Goal: Find specific page/section: Find specific page/section

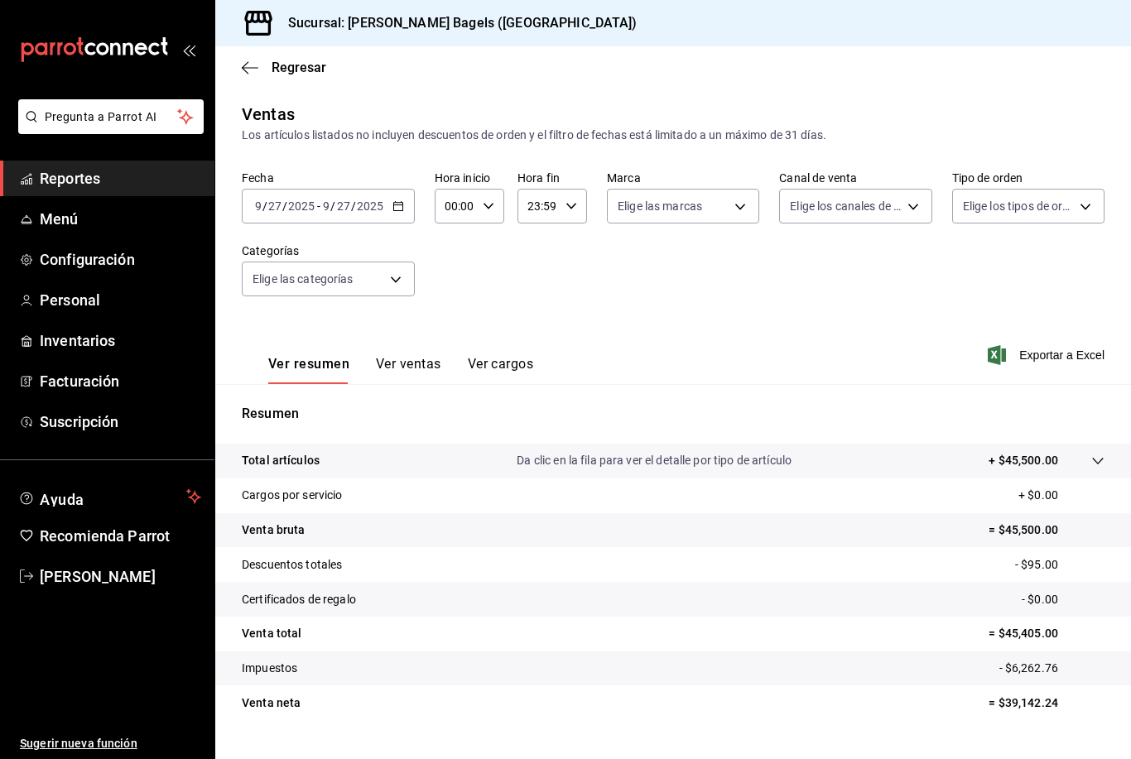
click at [402, 207] on icon "button" at bounding box center [398, 206] width 12 height 12
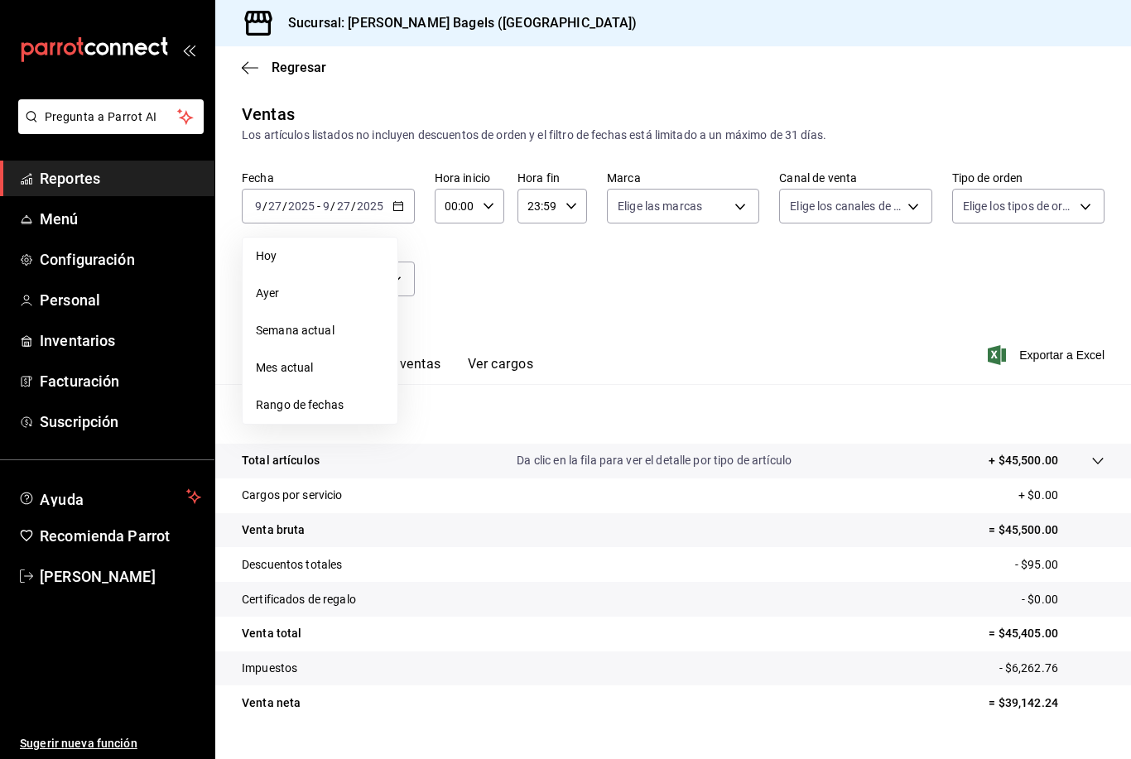
click at [367, 325] on span "Semana actual" at bounding box center [320, 330] width 128 height 17
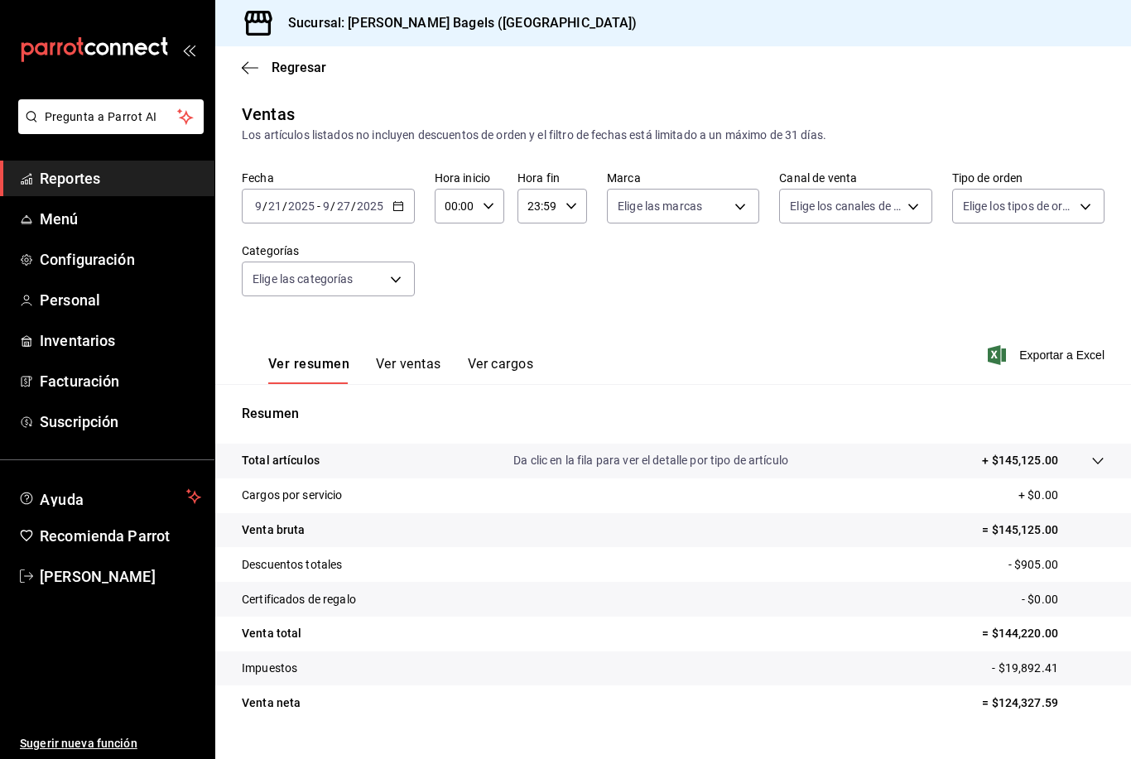
click at [400, 205] on icon "button" at bounding box center [398, 206] width 12 height 12
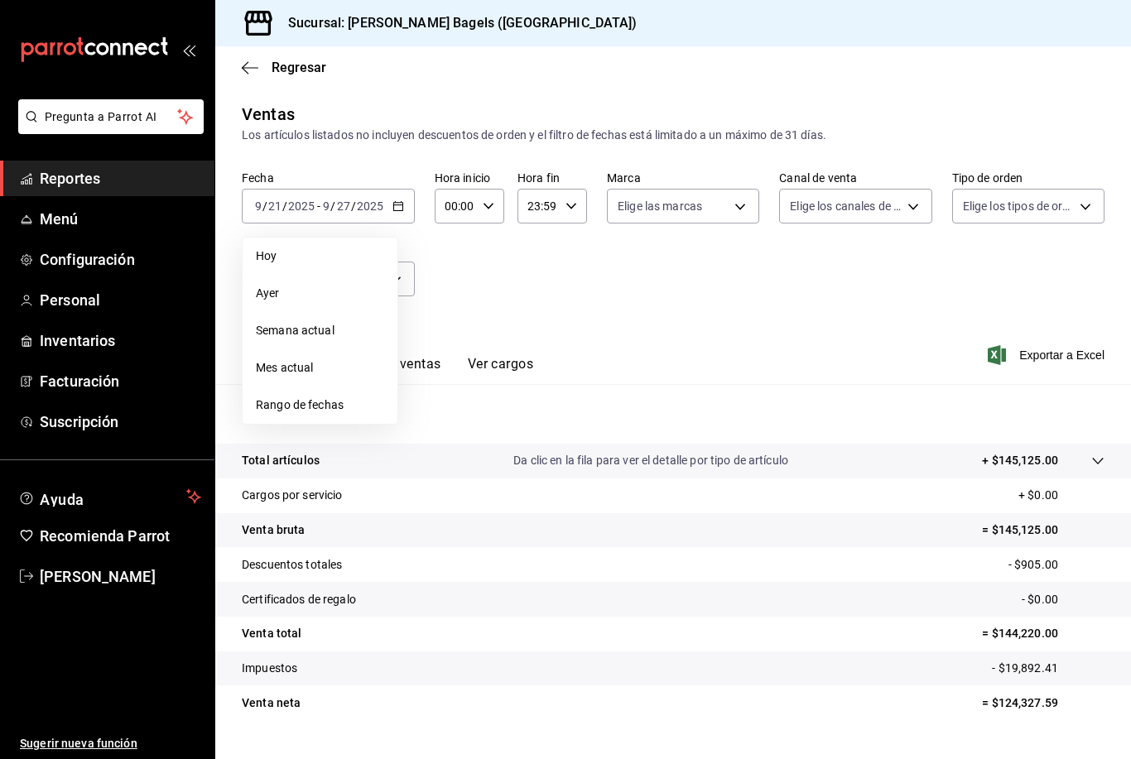
click at [270, 255] on span "Hoy" at bounding box center [320, 256] width 128 height 17
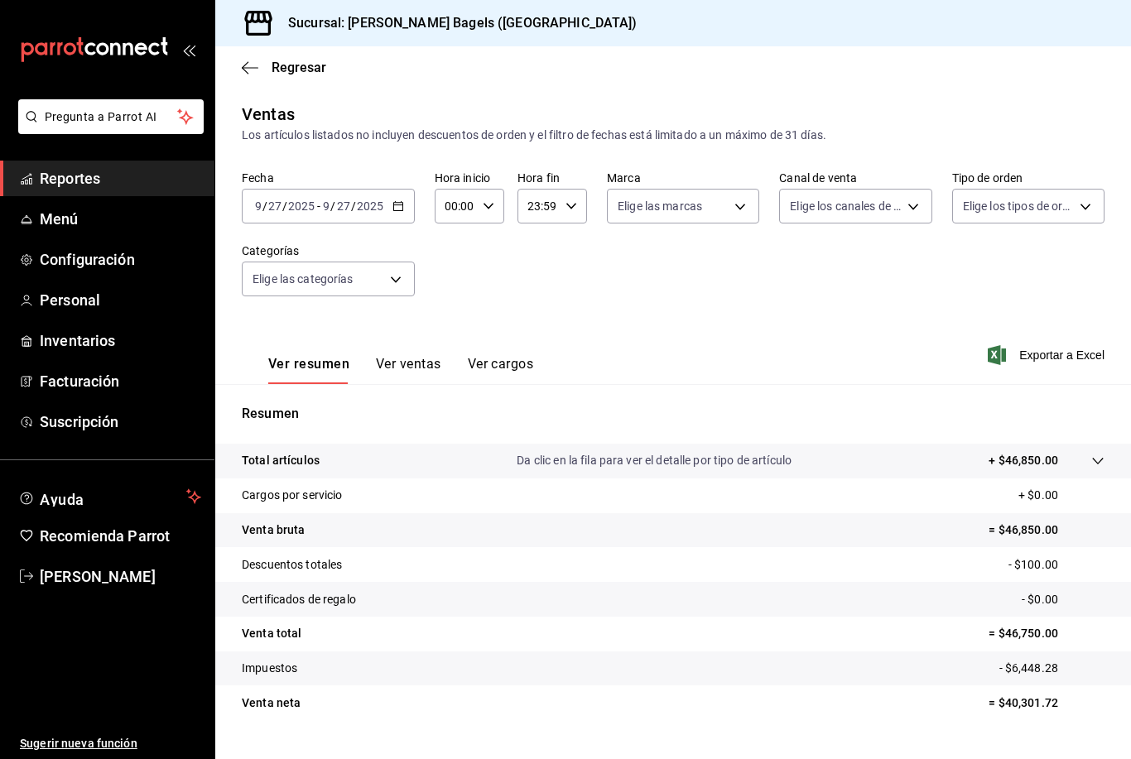
scroll to position [53, 0]
click at [42, 344] on span "Inventarios" at bounding box center [120, 341] width 161 height 22
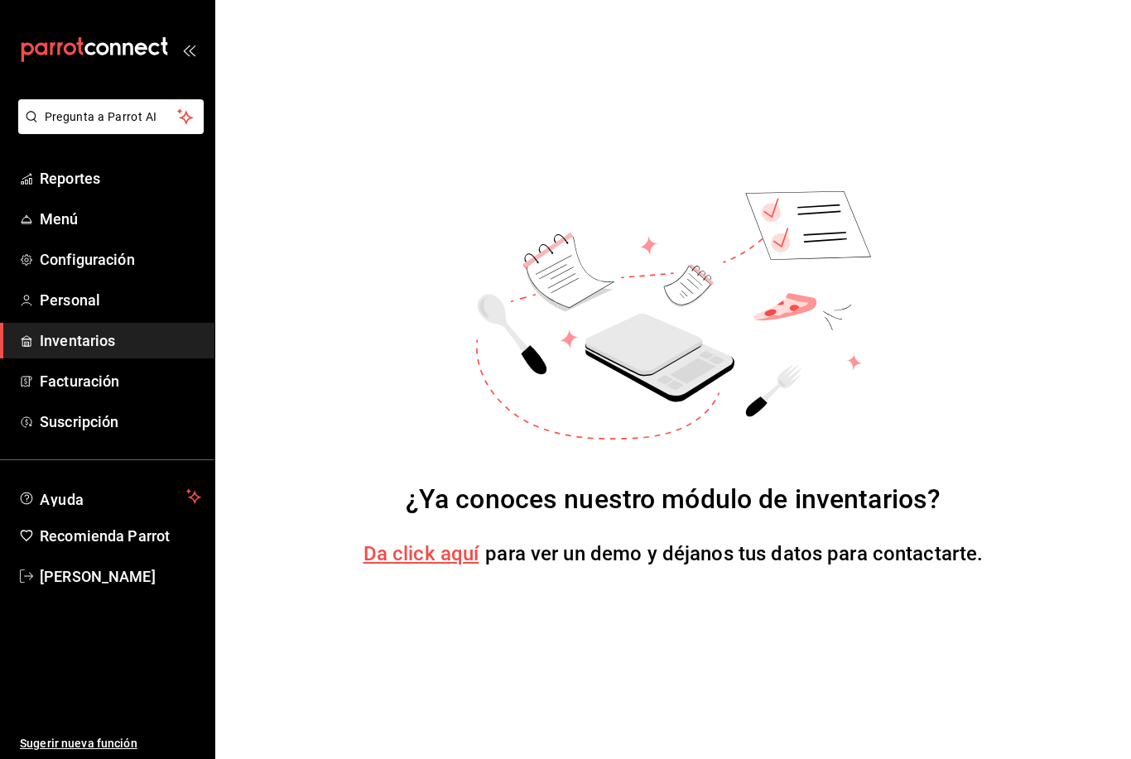
click at [15, 339] on link "Inventarios" at bounding box center [107, 341] width 214 height 36
click at [10, 286] on link "Personal" at bounding box center [107, 300] width 214 height 36
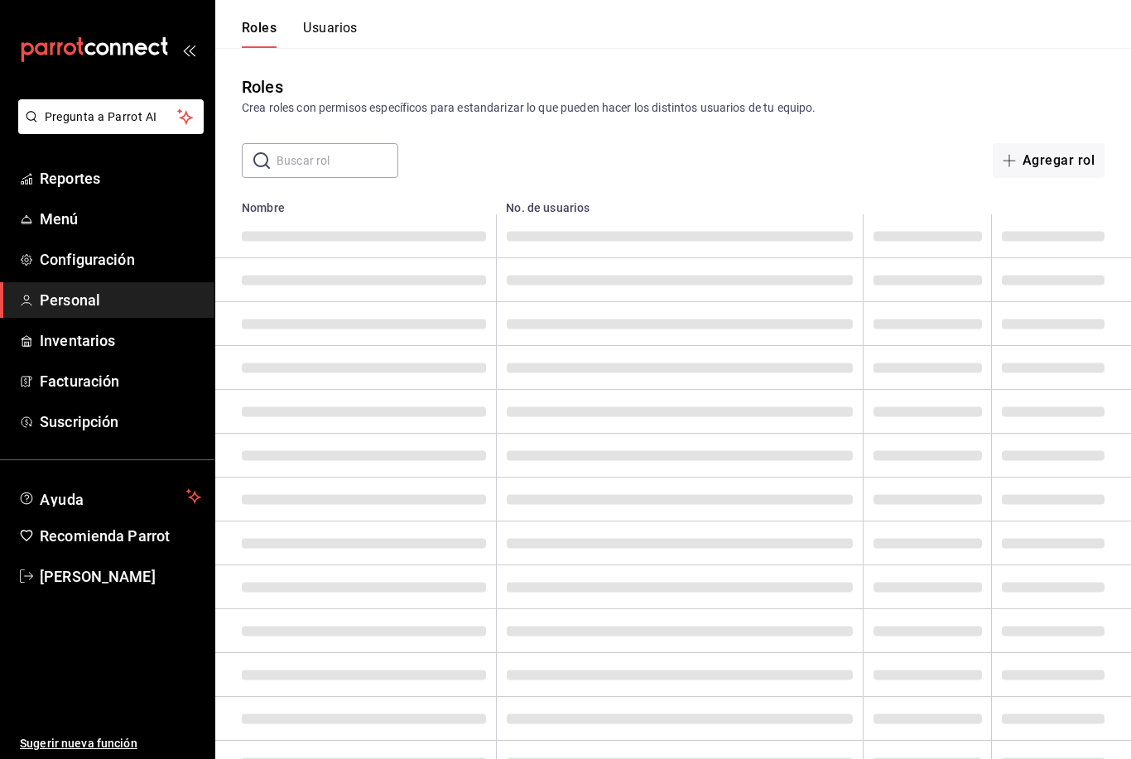
click at [12, 297] on link "Personal" at bounding box center [107, 300] width 214 height 36
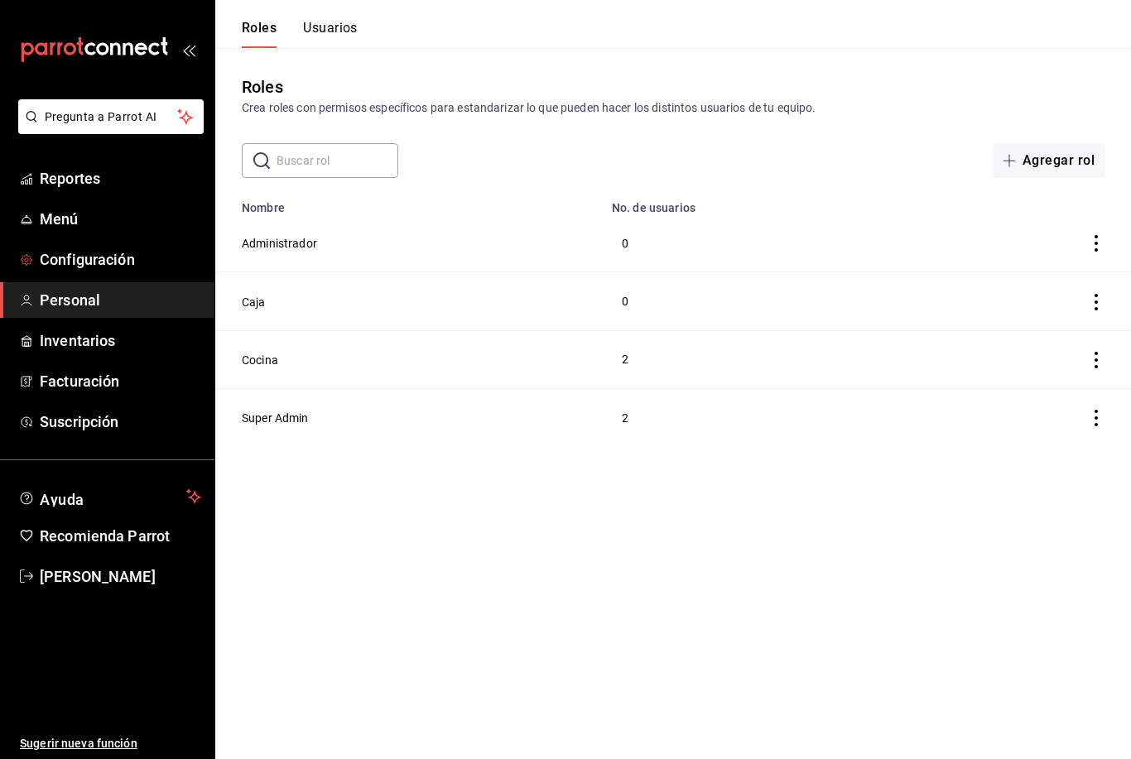
click at [12, 258] on link "Configuración" at bounding box center [107, 260] width 214 height 36
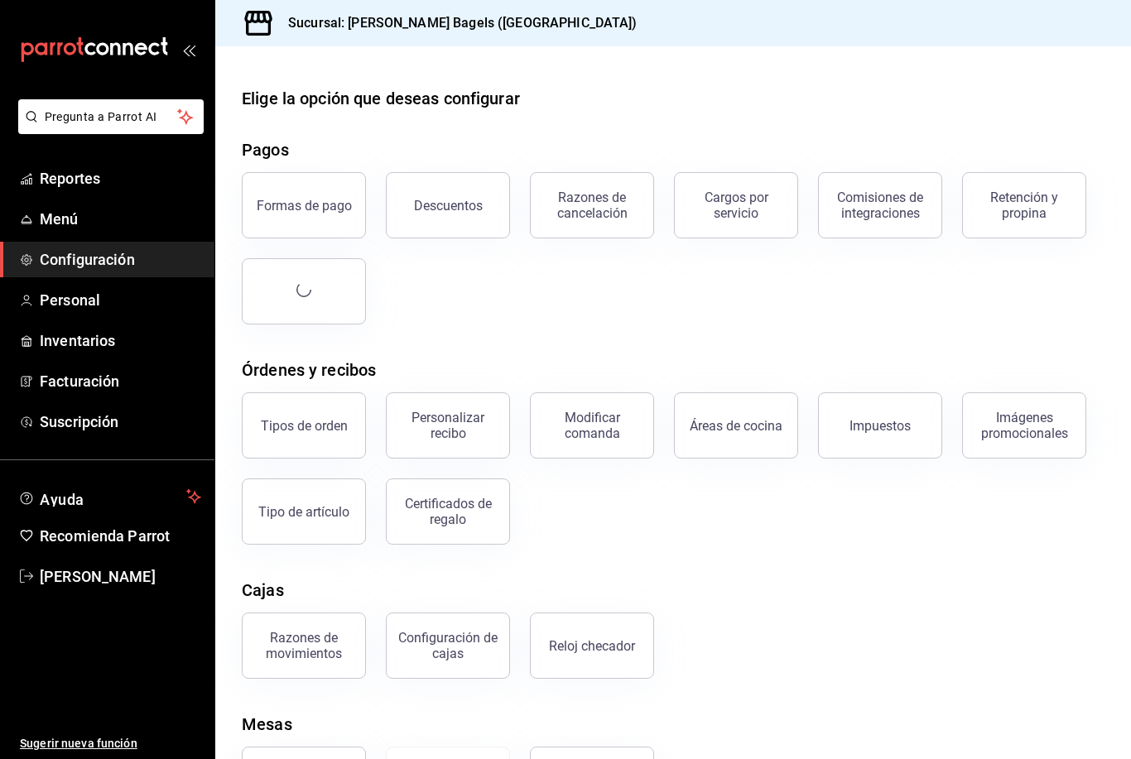
click at [10, 259] on link "Configuración" at bounding box center [107, 260] width 214 height 36
click at [57, 185] on span "Reportes" at bounding box center [120, 178] width 161 height 22
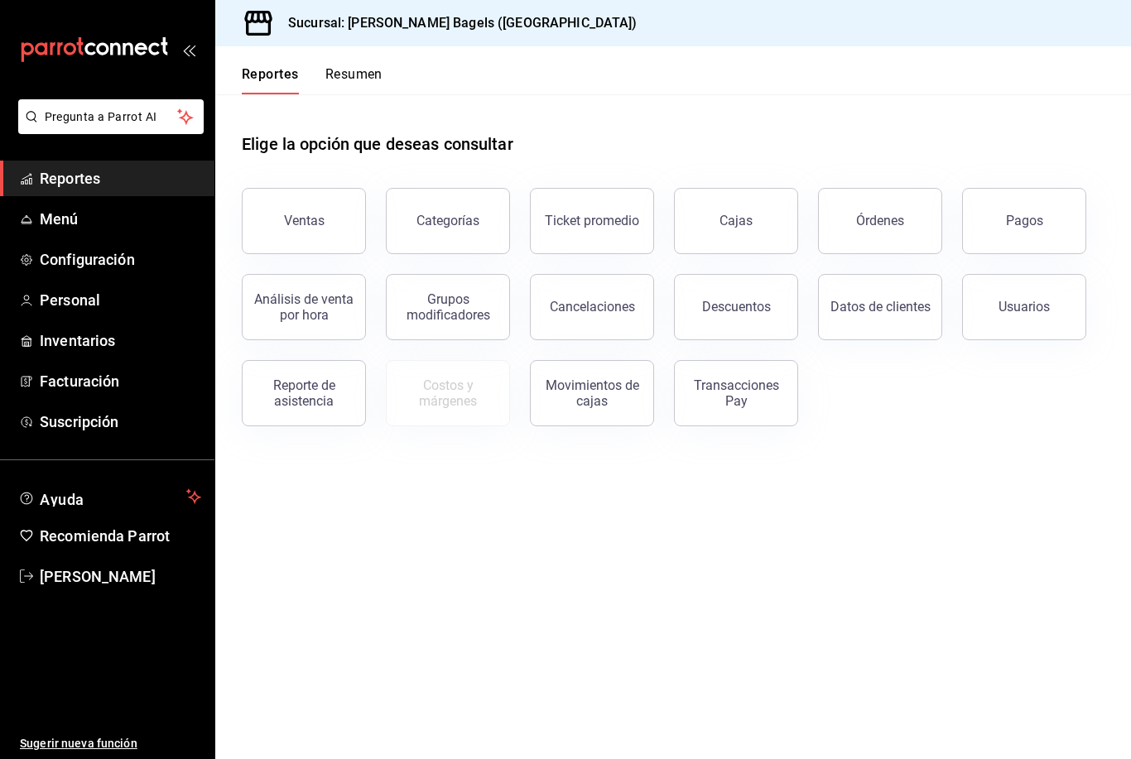
click at [298, 370] on button "Reporte de asistencia" at bounding box center [304, 393] width 124 height 66
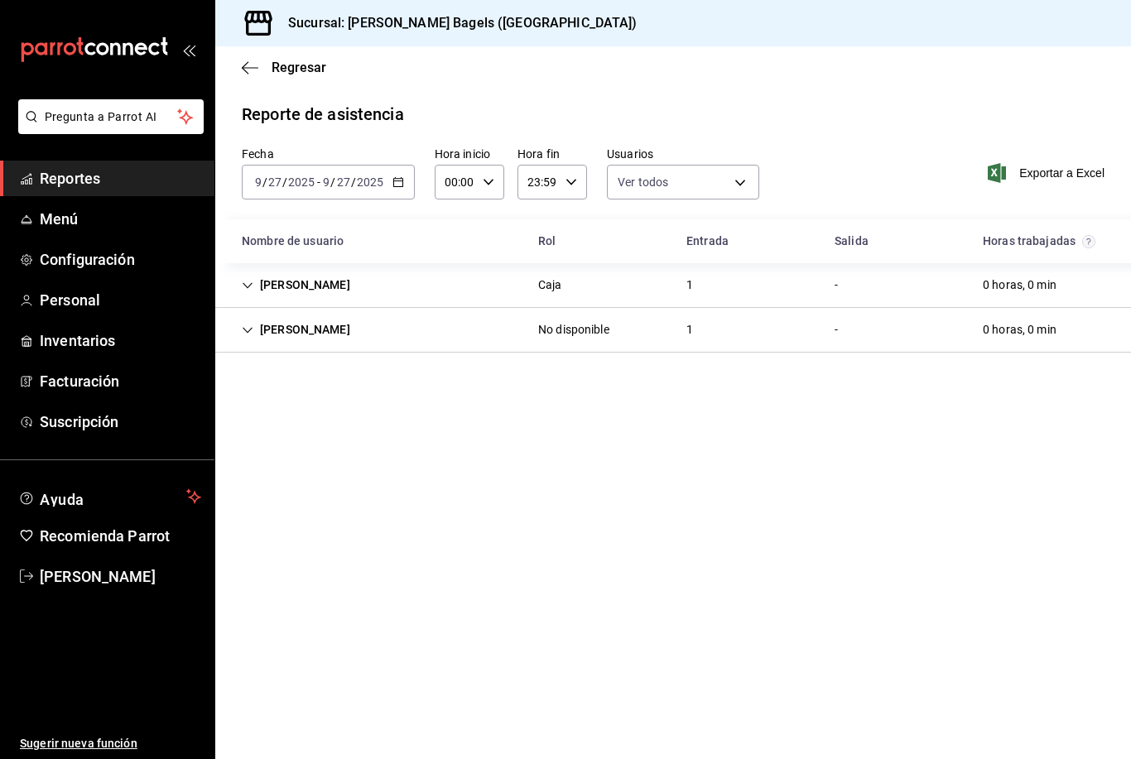
click at [251, 322] on div "[PERSON_NAME]" at bounding box center [296, 330] width 135 height 31
click at [248, 324] on div "[PERSON_NAME]" at bounding box center [296, 330] width 135 height 31
click at [410, 169] on div "[DATE] [DATE] - [DATE] [DATE]" at bounding box center [328, 182] width 173 height 35
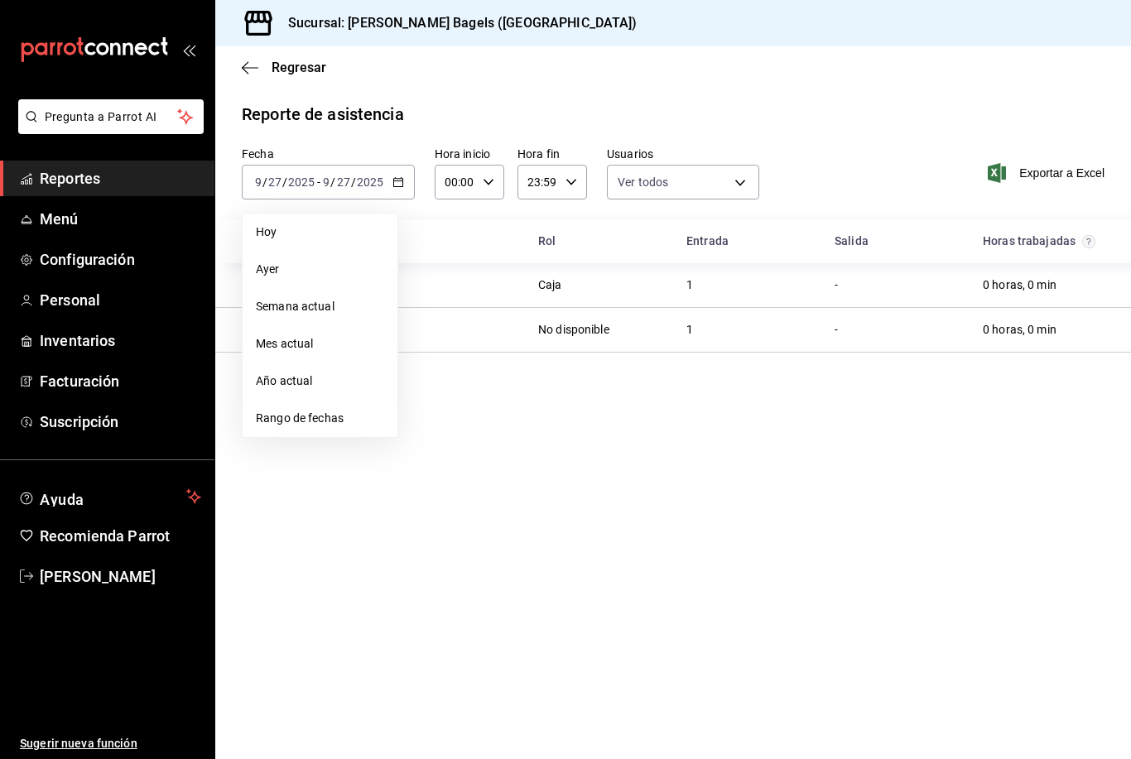
click at [333, 314] on span "Semana actual" at bounding box center [320, 306] width 128 height 17
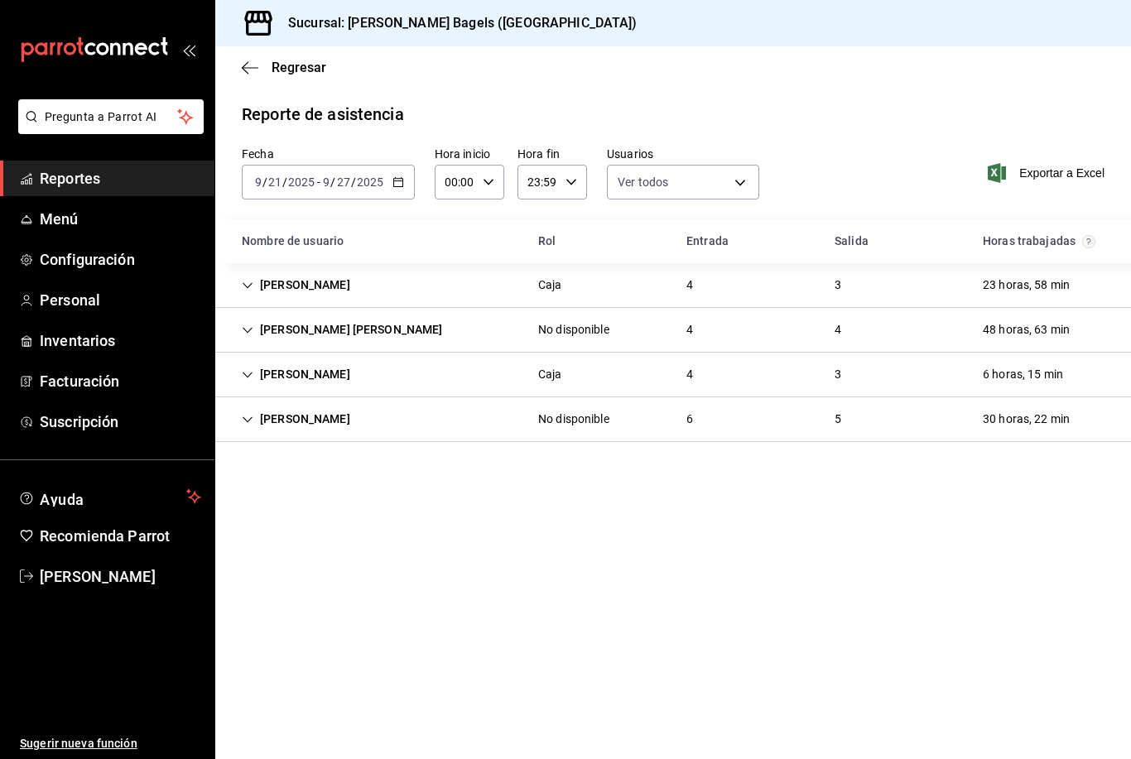
click at [244, 411] on div "[PERSON_NAME]" at bounding box center [296, 419] width 135 height 31
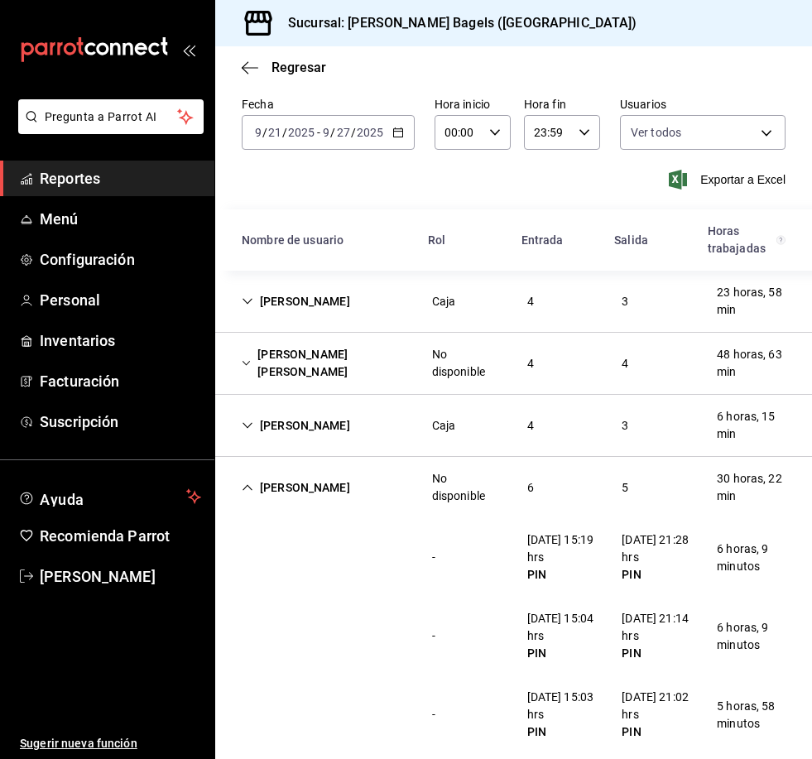
scroll to position [46, 0]
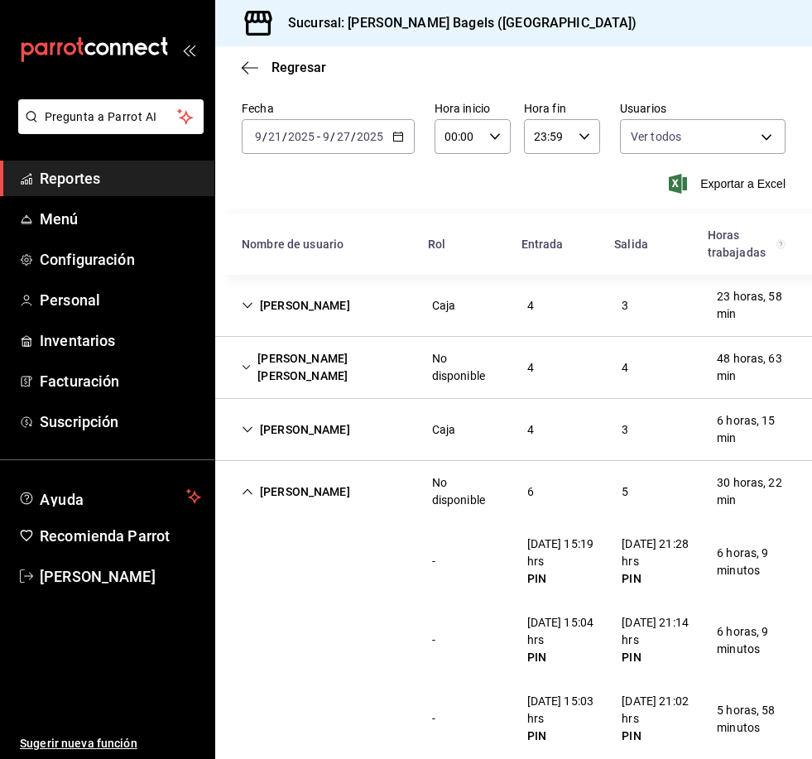
click at [771, 344] on div "48 horas, 63 min" at bounding box center [751, 368] width 95 height 48
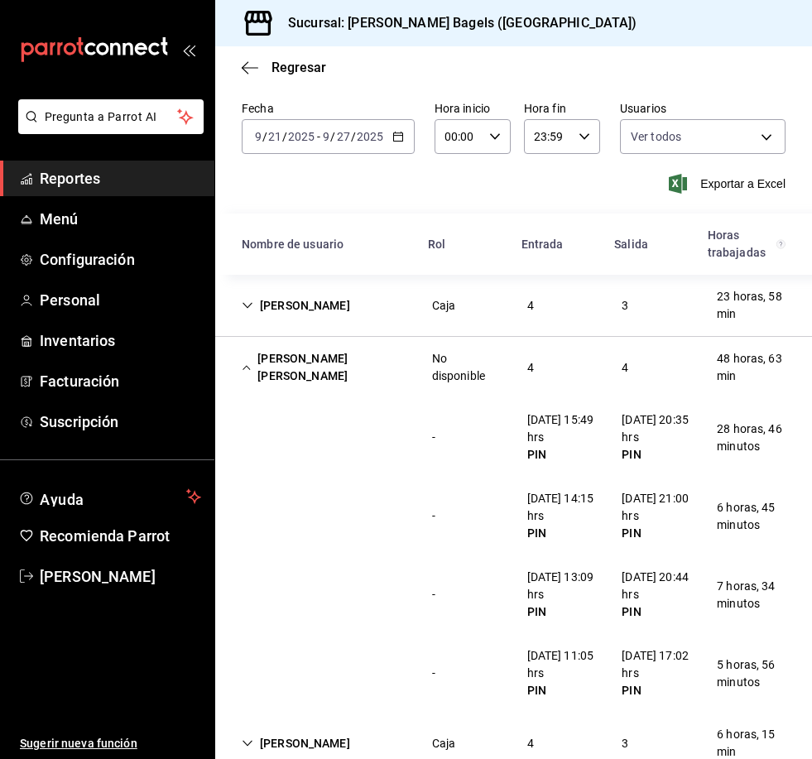
click at [768, 344] on div "48 horas, 63 min" at bounding box center [751, 368] width 95 height 48
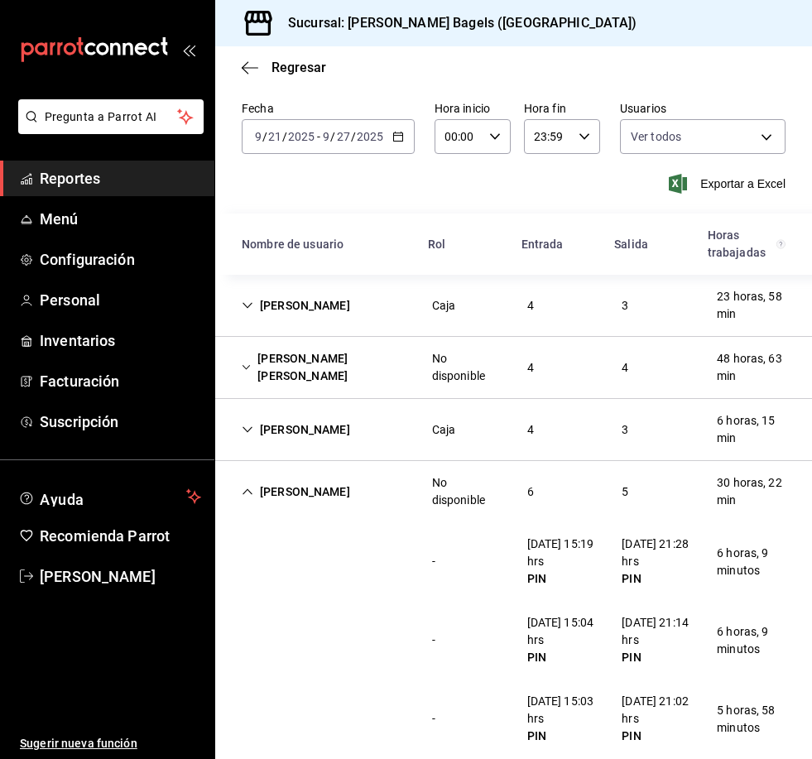
click at [246, 486] on icon "Cell" at bounding box center [248, 492] width 12 height 12
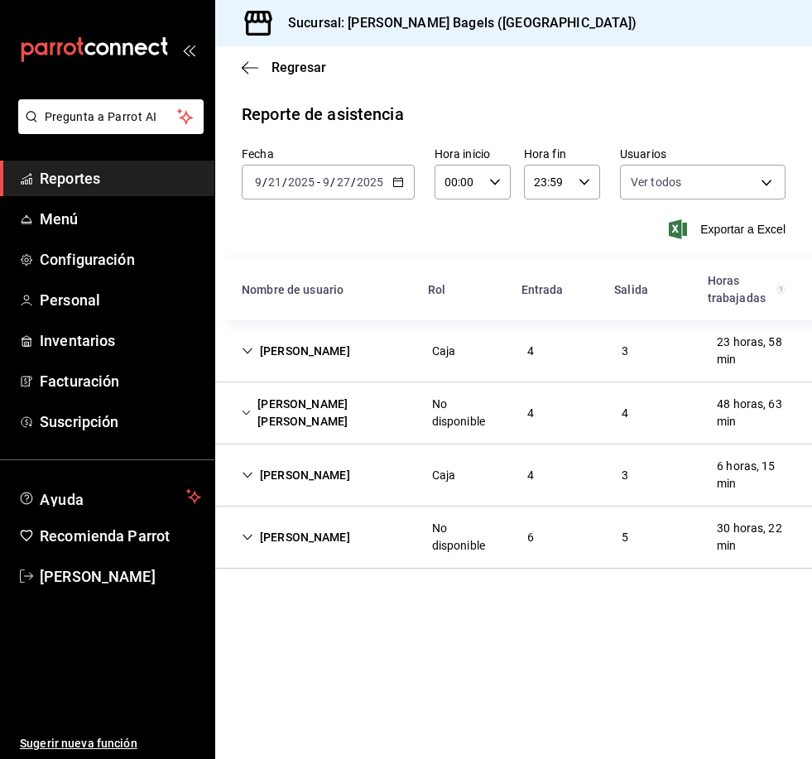
scroll to position [0, 0]
click at [250, 383] on div "[PERSON_NAME] [PERSON_NAME] No disponible 4 4 48 horas, 63 min" at bounding box center [513, 414] width 597 height 62
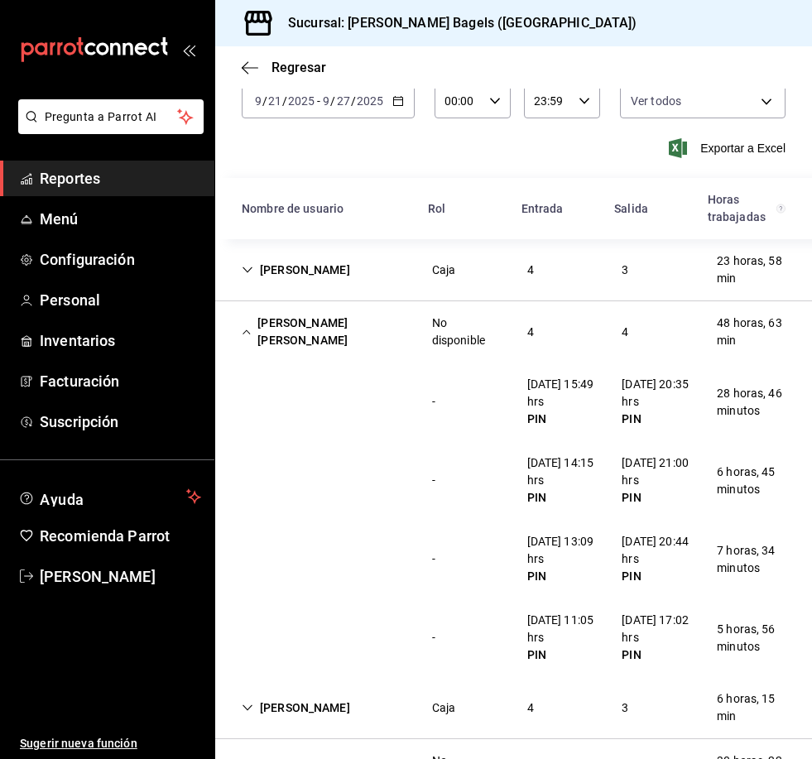
scroll to position [97, 0]
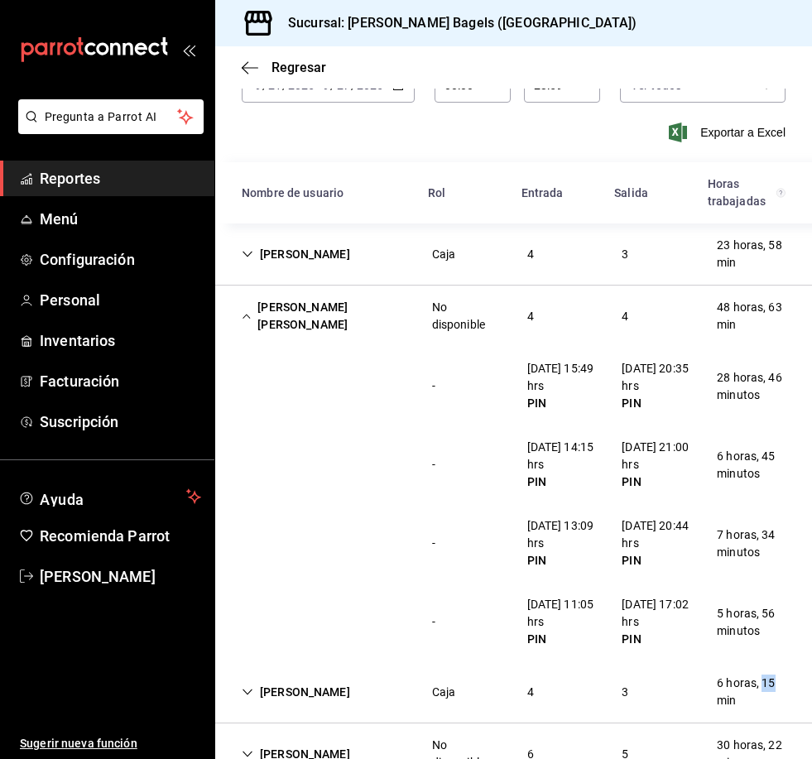
click at [720, 426] on div "- [DATE] 14:15 hrs PIN [DATE] 21:00 hrs PIN 6 horas, 45 minutos" at bounding box center [513, 465] width 597 height 79
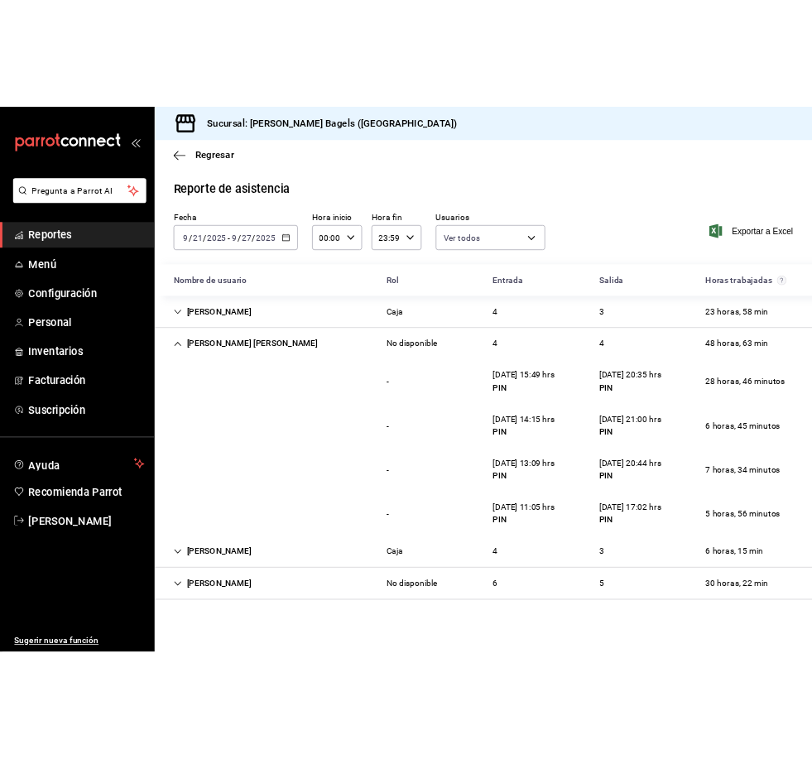
scroll to position [0, 0]
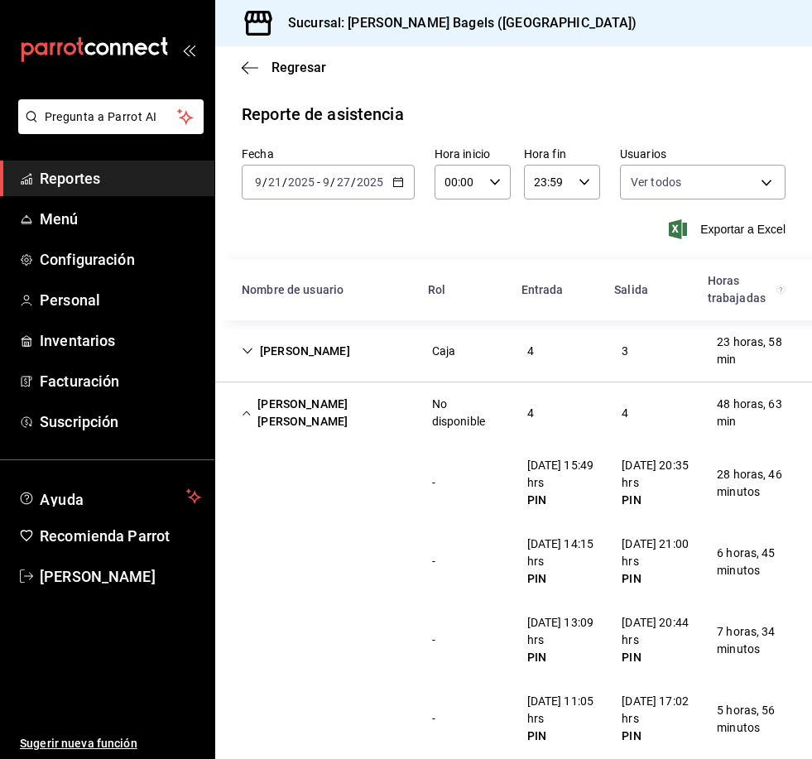
click at [143, 169] on span "Reportes" at bounding box center [120, 178] width 161 height 22
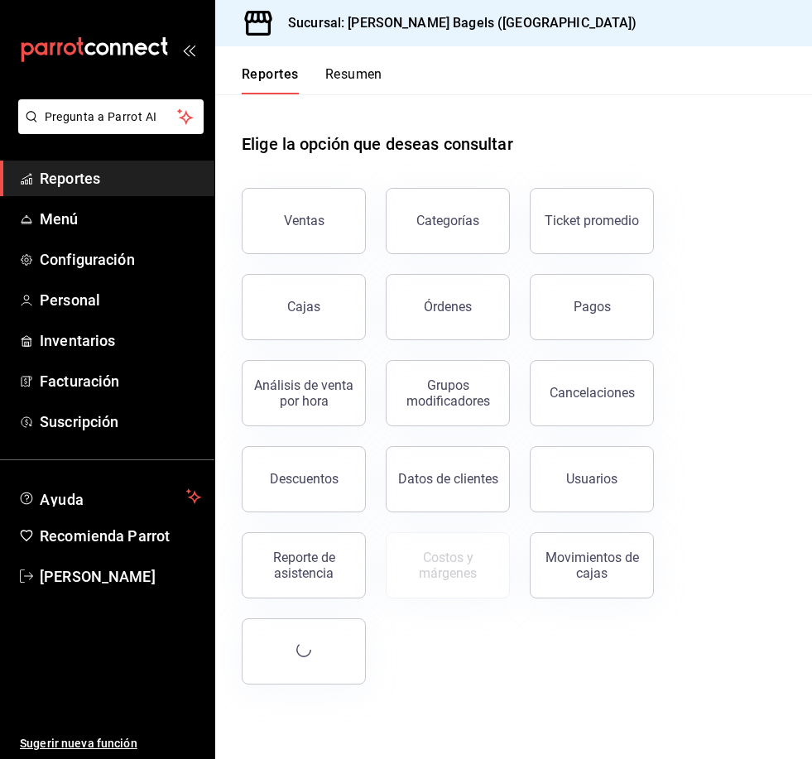
click at [325, 219] on button "Ventas" at bounding box center [304, 221] width 124 height 66
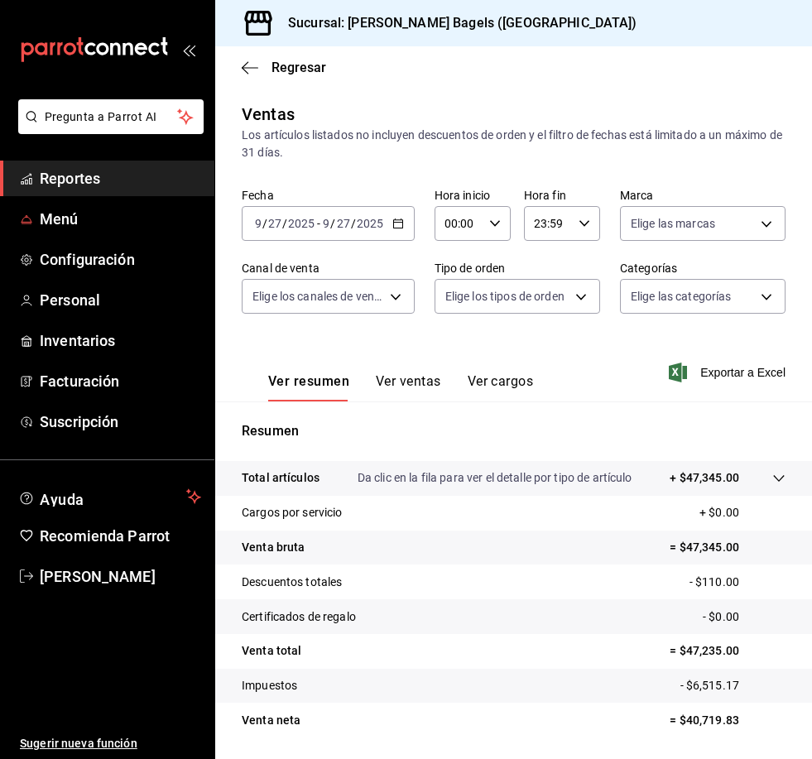
click at [174, 230] on link "Menú" at bounding box center [107, 219] width 214 height 36
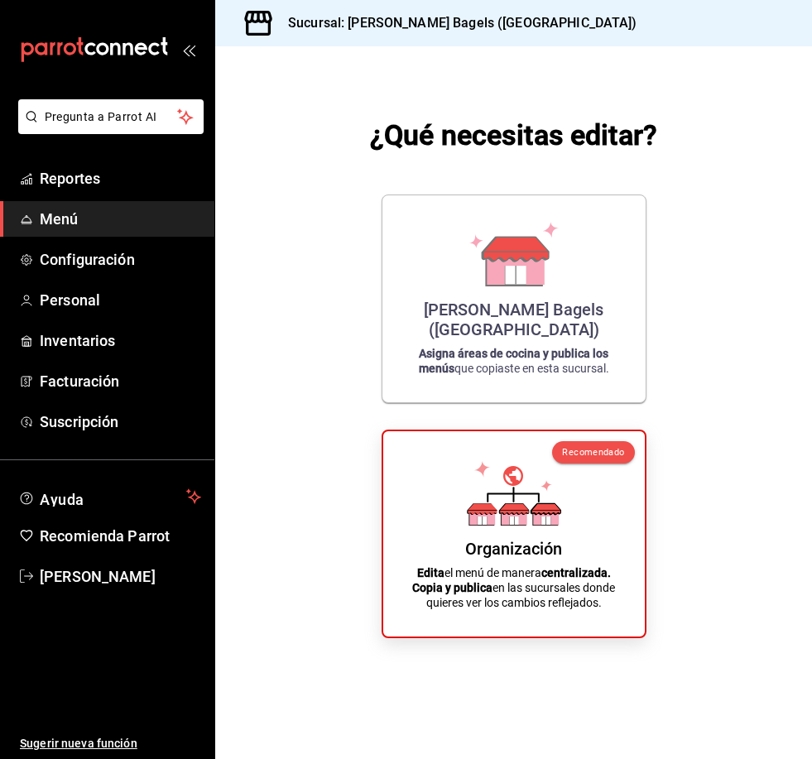
click at [168, 222] on span "Menú" at bounding box center [120, 219] width 161 height 22
click at [494, 559] on div "Organización" at bounding box center [513, 549] width 97 height 20
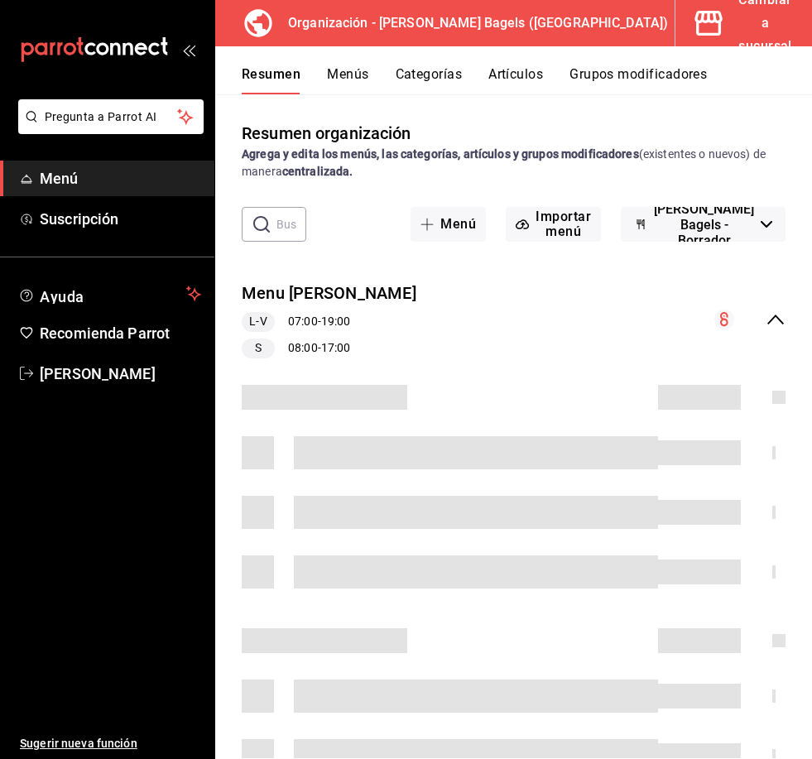
click at [643, 60] on div "Resumen Menús Categorías Artículos Grupos modificadores" at bounding box center [513, 70] width 597 height 48
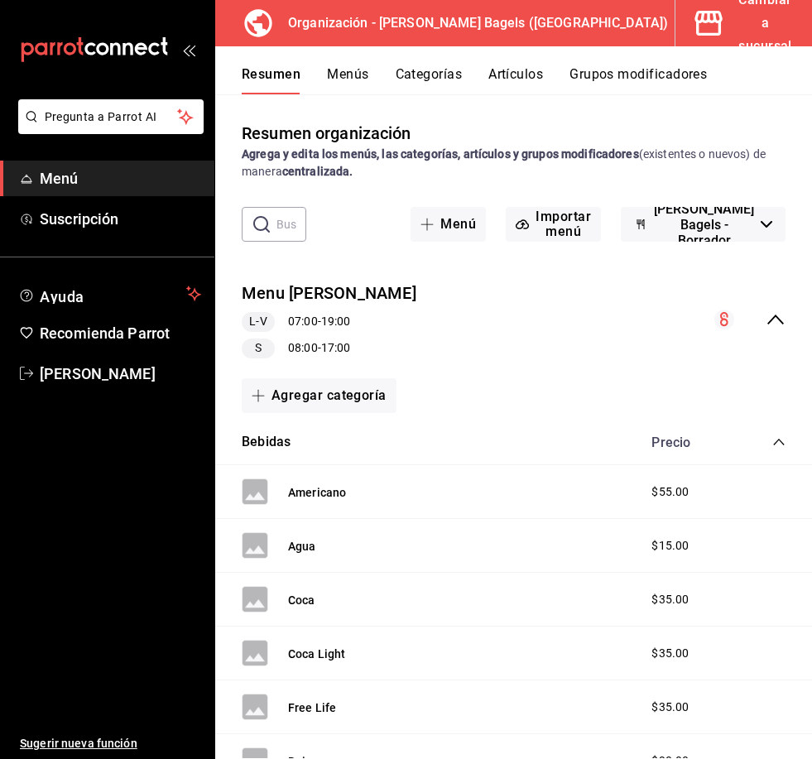
click at [519, 70] on button "Artículos" at bounding box center [516, 80] width 55 height 28
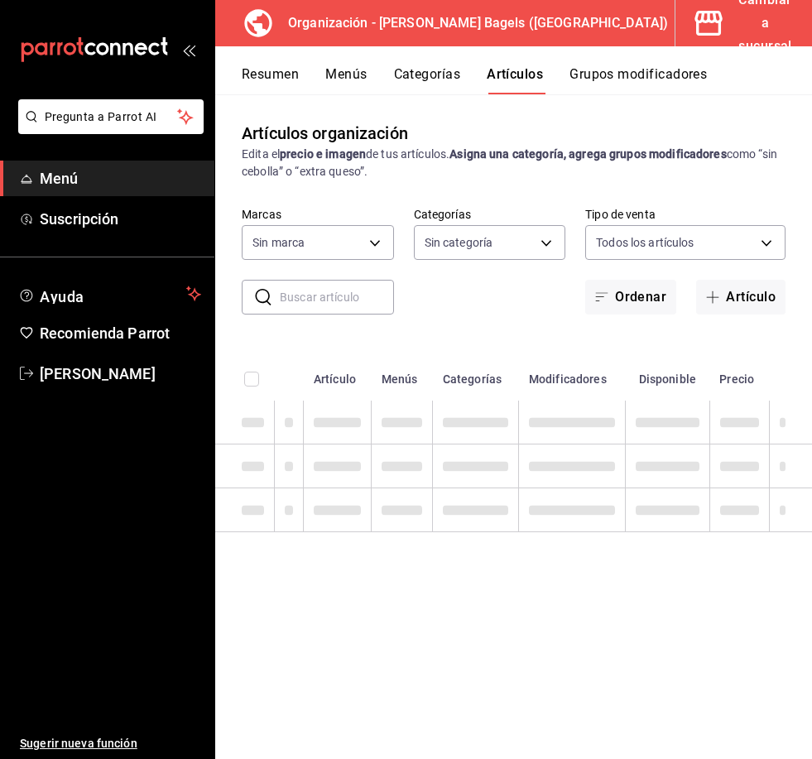
type input "ad8eab34-3e8f-4ae6-b6bf-f9ef209aa81f,be6b12bc-1690-4956-9e7a-fdc08728cd92,a60c9…"
type input "931cbada-8b95-48c9-a0c3-dfa07e11cc97"
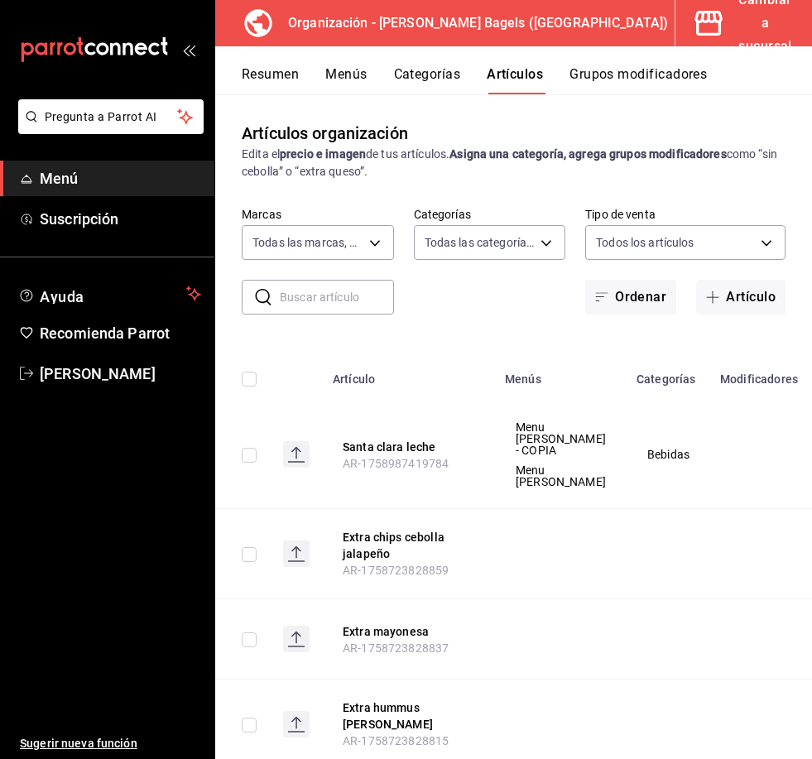
click at [331, 290] on input "text" at bounding box center [337, 297] width 114 height 33
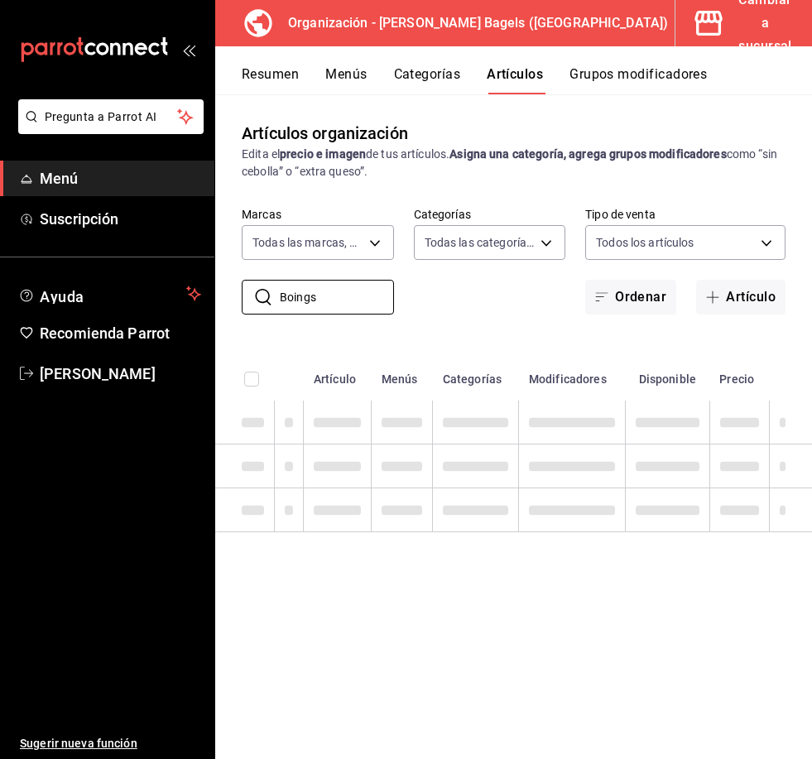
type input "Boings"
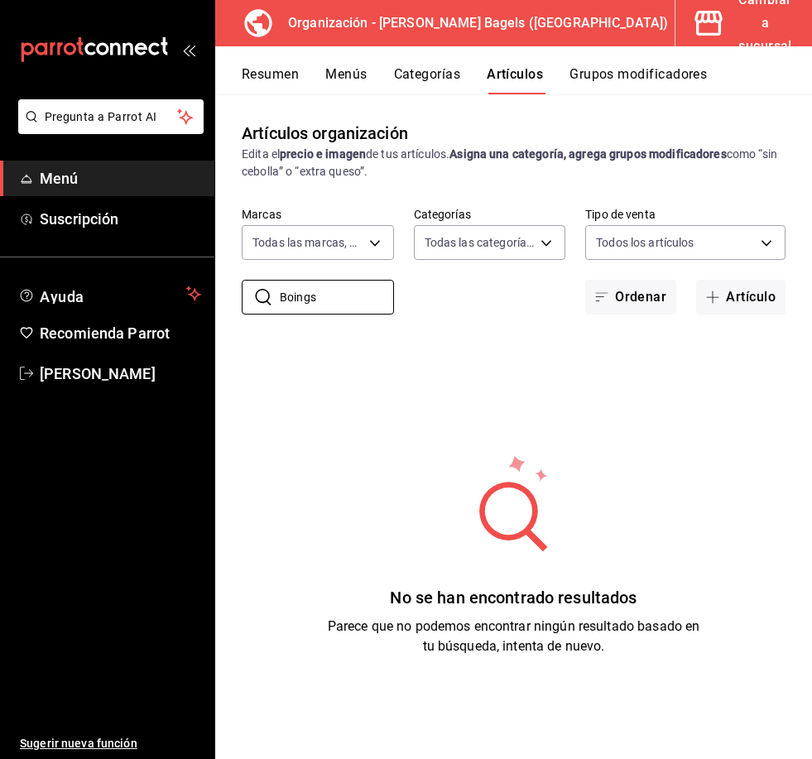
click at [262, 299] on icon at bounding box center [263, 297] width 20 height 20
click at [527, 184] on body "Pregunta a Parrot AI Menú Suscripción Ayuda Recomienda Parrot Karla Rodriguez S…" at bounding box center [406, 379] width 812 height 759
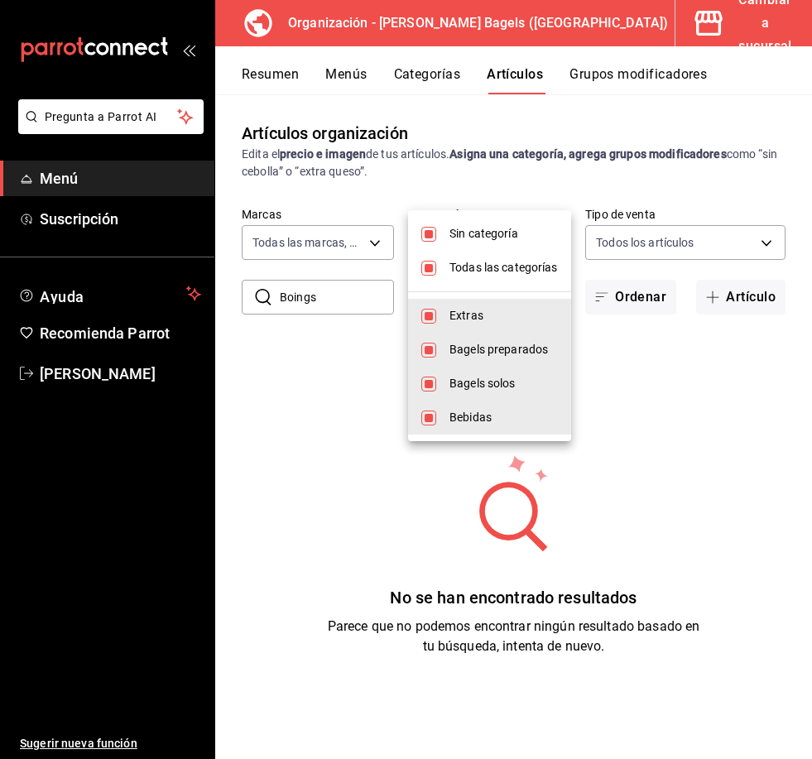
click at [503, 263] on span "Todas las categorías" at bounding box center [504, 267] width 108 height 17
checkbox input "false"
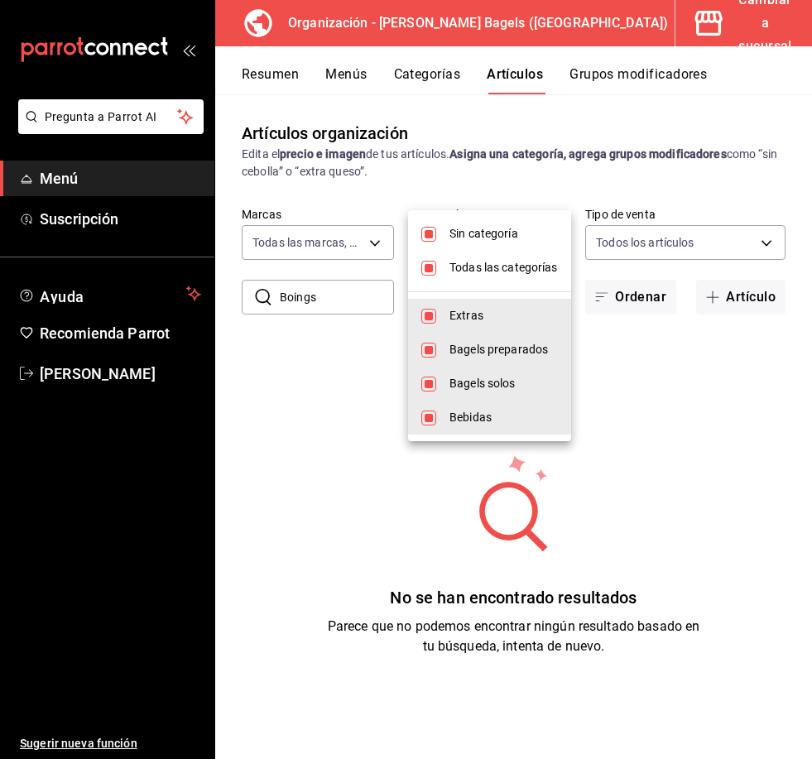
checkbox input "false"
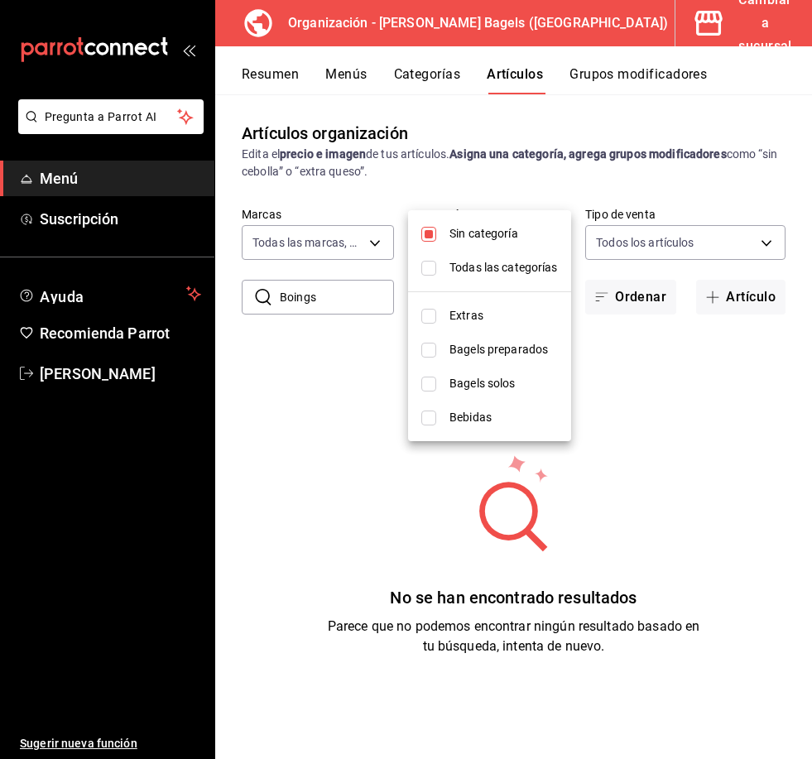
click at [445, 232] on li "Sin categoría" at bounding box center [489, 234] width 163 height 34
checkbox input "false"
click at [428, 415] on input "checkbox" at bounding box center [428, 418] width 15 height 15
checkbox input "true"
type input "480631a4-8cc7-47e0-9655-9d6d04ee4fb2"
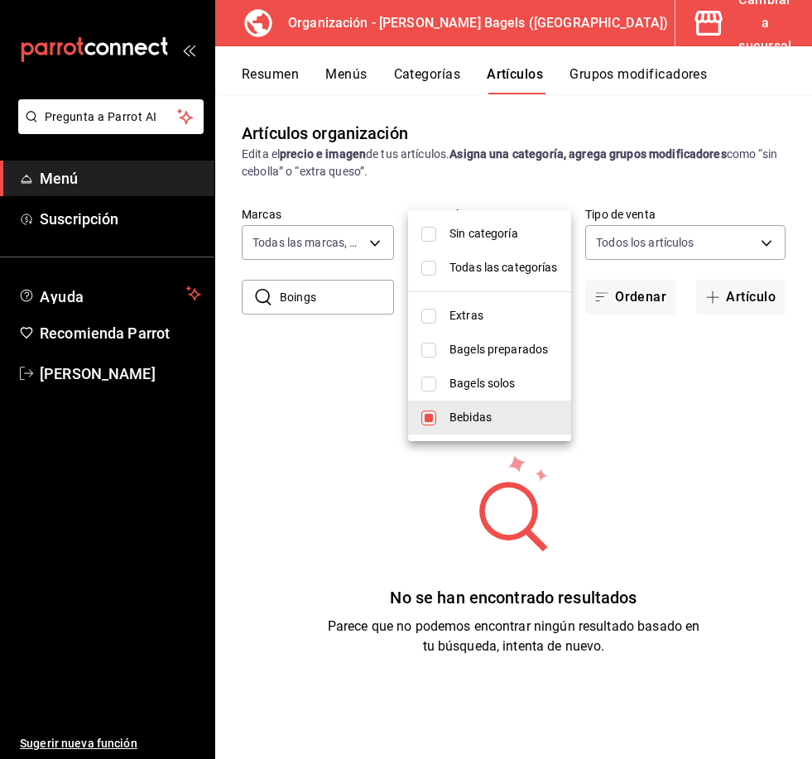
click at [675, 434] on div at bounding box center [406, 379] width 812 height 759
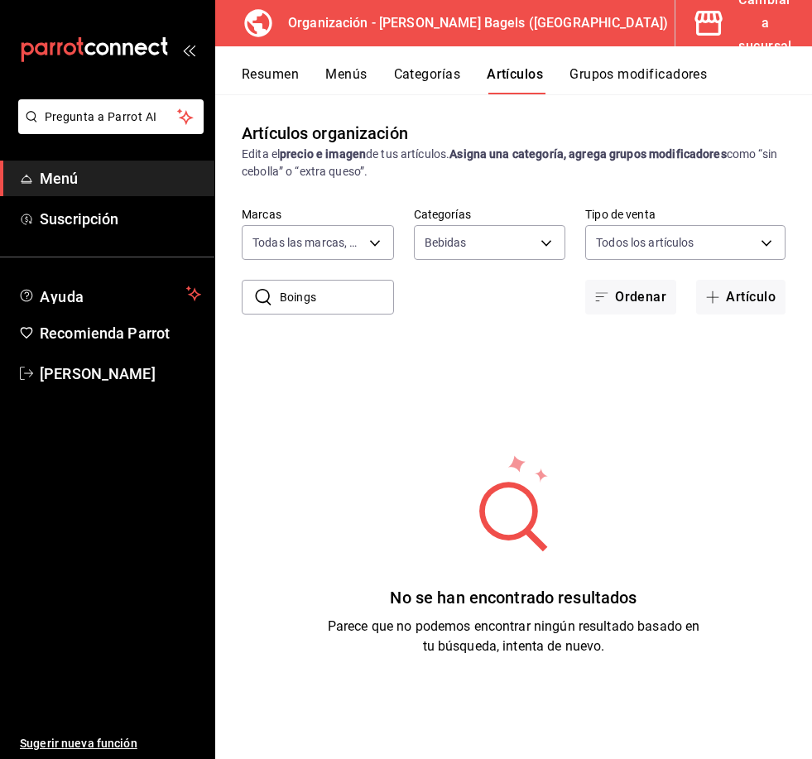
click at [353, 281] on input "Boings" at bounding box center [337, 297] width 114 height 33
type input "B"
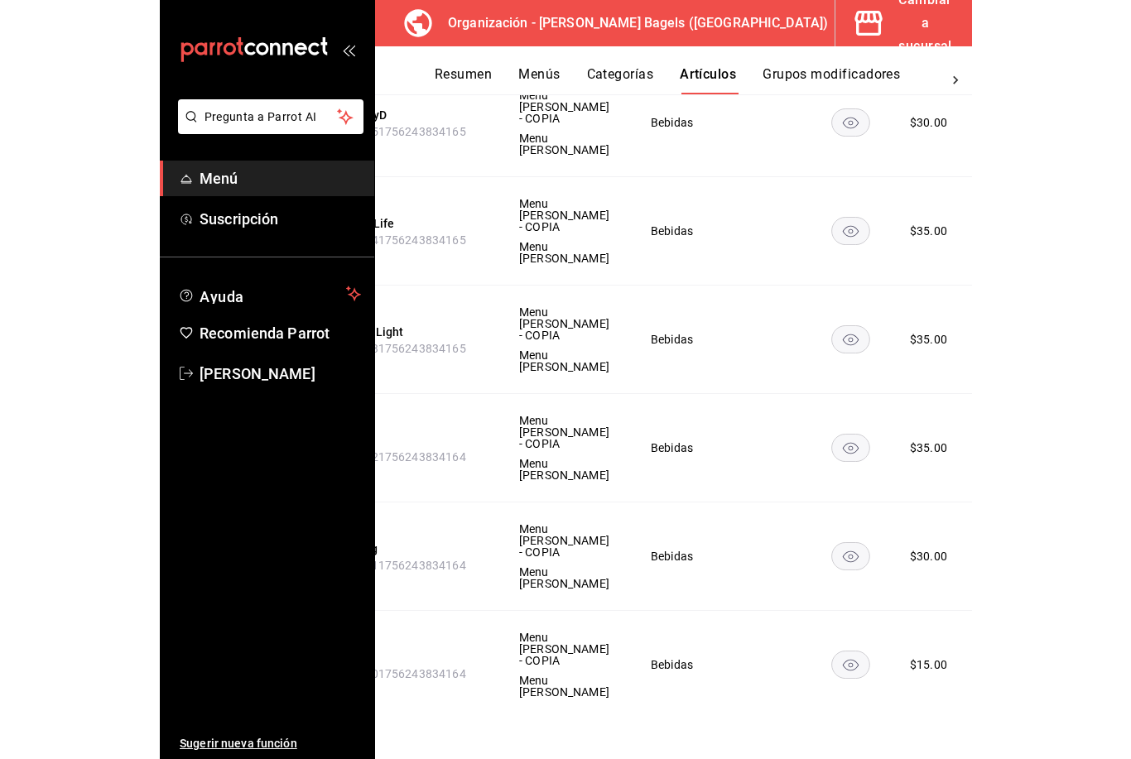
scroll to position [520, 0]
